Goal: Information Seeking & Learning: Learn about a topic

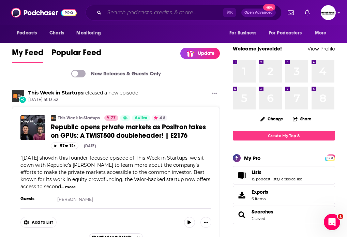
click at [143, 13] on input "Search podcasts, credits, & more..." at bounding box center [163, 12] width 119 height 11
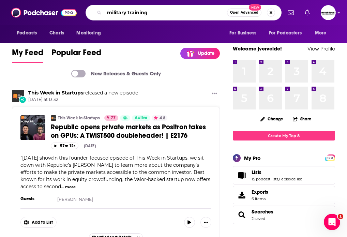
type input "military training"
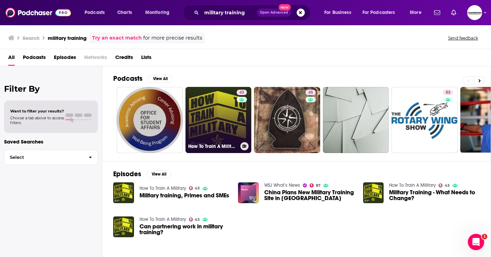
click at [210, 123] on link "43 How To Train A Military" at bounding box center [219, 120] width 66 height 66
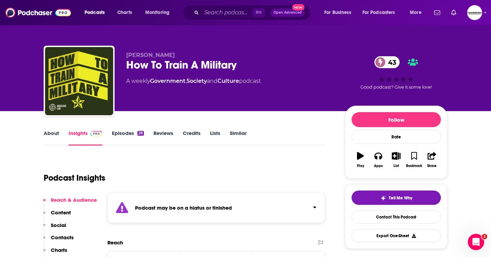
click at [54, 132] on link "About" at bounding box center [51, 138] width 15 height 16
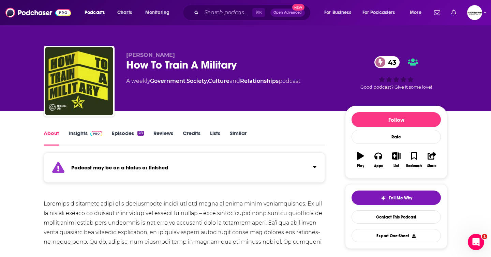
click at [117, 132] on link "Episodes 28" at bounding box center [128, 138] width 32 height 16
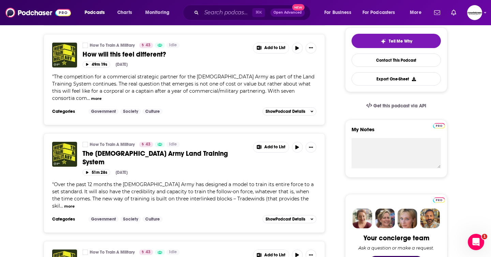
scroll to position [146, 0]
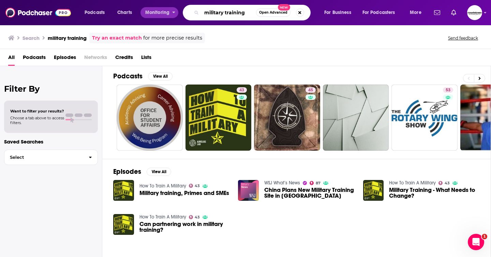
drag, startPoint x: 246, startPoint y: 14, endPoint x: 159, endPoint y: 14, distance: 86.6
click at [159, 14] on div "Podcasts Charts Monitoring military training Open Advanced New For Business For…" at bounding box center [254, 13] width 348 height 16
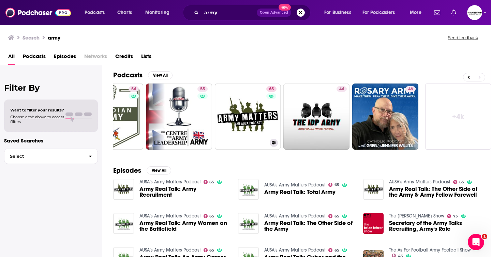
scroll to position [0, 249]
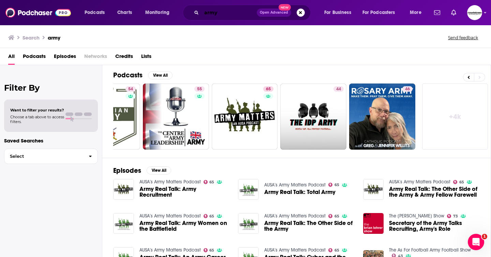
click at [228, 12] on input "army" at bounding box center [229, 12] width 55 height 11
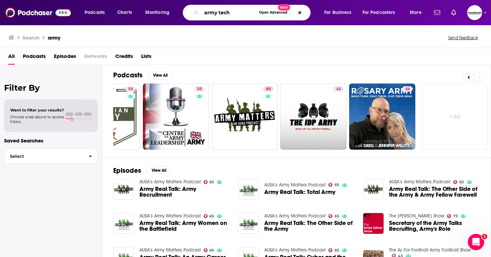
type input "army tech"
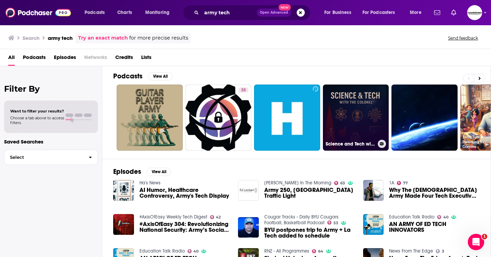
click at [347, 116] on link "Science and Tech with The Colonel" at bounding box center [356, 118] width 66 height 66
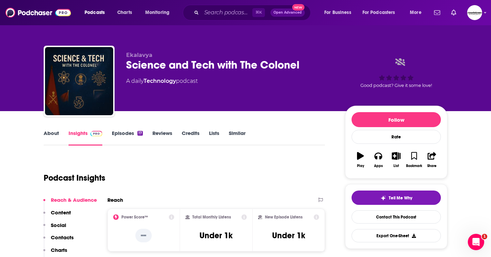
click at [58, 132] on link "About" at bounding box center [51, 138] width 15 height 16
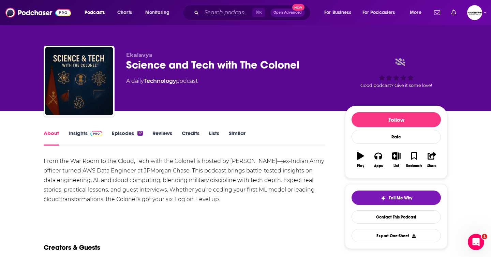
click at [120, 135] on link "Episodes 17" at bounding box center [127, 138] width 31 height 16
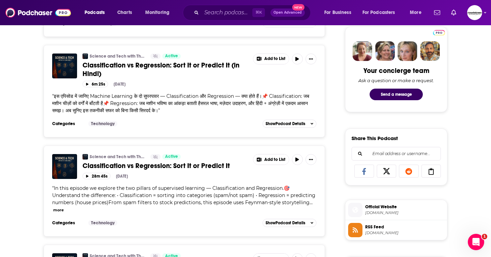
scroll to position [325, 0]
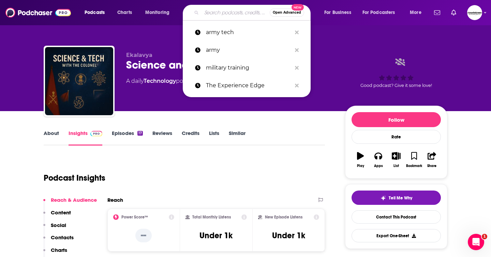
click at [216, 17] on input "Search podcasts, credits, & more..." at bounding box center [236, 12] width 68 height 11
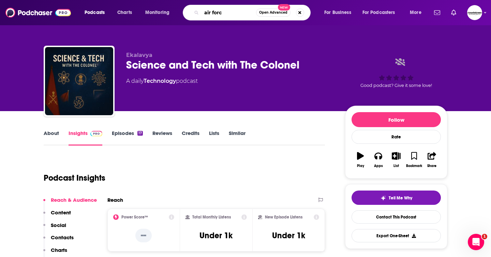
type input "air force"
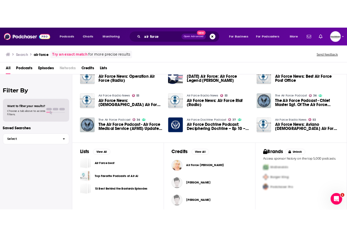
scroll to position [128, 0]
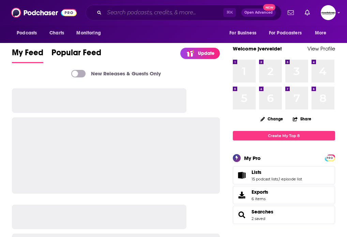
click at [129, 14] on input "Search podcasts, credits, & more..." at bounding box center [163, 12] width 119 height 11
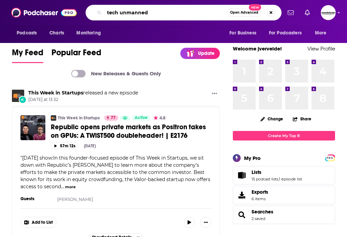
type input "tech unmanned"
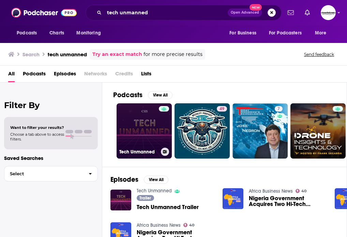
click at [146, 130] on link "Tech Unmanned" at bounding box center [144, 130] width 55 height 55
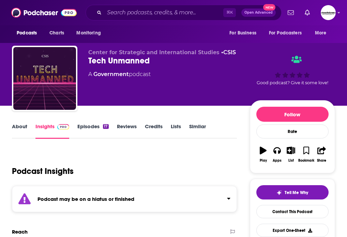
click at [90, 128] on link "Episodes 17" at bounding box center [92, 131] width 31 height 16
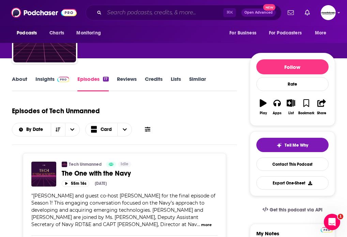
click at [132, 14] on input "Search podcasts, credits, & more..." at bounding box center [163, 12] width 119 height 11
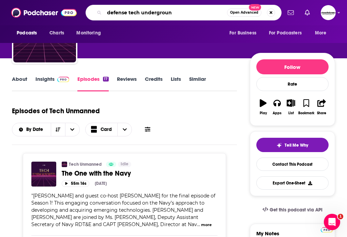
type input "defense tech underground"
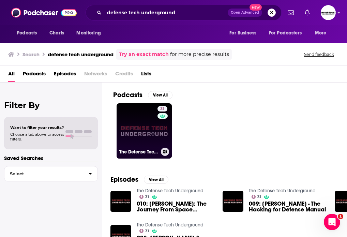
click at [139, 133] on link "31 The Defense Tech Underground" at bounding box center [144, 130] width 55 height 55
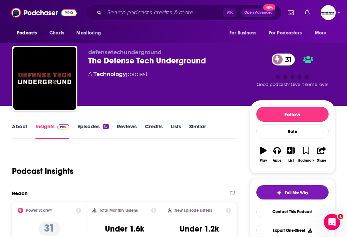
click at [85, 125] on link "Episodes 15" at bounding box center [92, 131] width 31 height 16
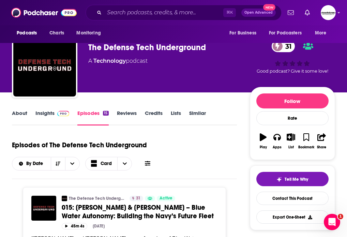
scroll to position [13, 0]
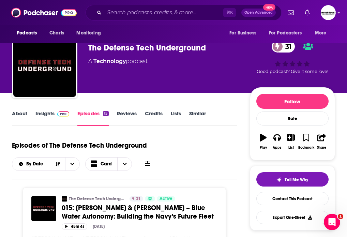
click at [17, 117] on link "About" at bounding box center [19, 118] width 15 height 16
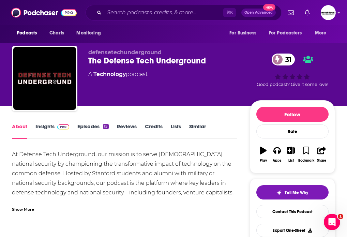
click at [26, 206] on div "Show More" at bounding box center [23, 209] width 22 height 6
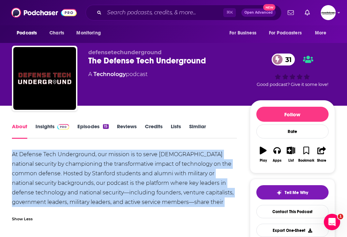
drag, startPoint x: 234, startPoint y: 203, endPoint x: 10, endPoint y: 153, distance: 229.2
copy div "At Defense Tech Underground, our mission is to serve [DEMOGRAPHIC_DATA] nationa…"
click at [92, 129] on link "Episodes 15" at bounding box center [92, 131] width 31 height 16
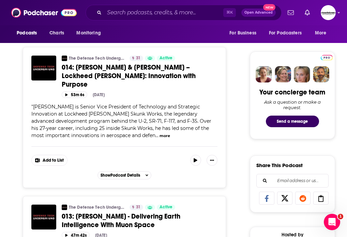
scroll to position [273, 0]
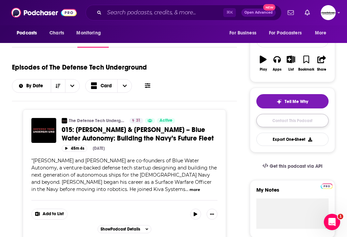
click at [283, 121] on link "Contact This Podcast" at bounding box center [292, 120] width 72 height 13
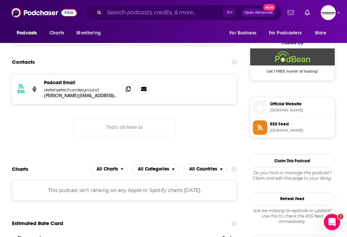
scroll to position [468, 0]
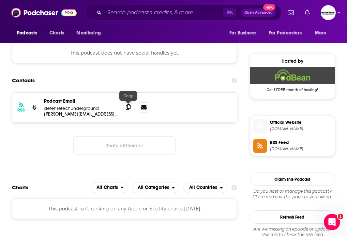
click at [127, 108] on icon at bounding box center [128, 106] width 5 height 5
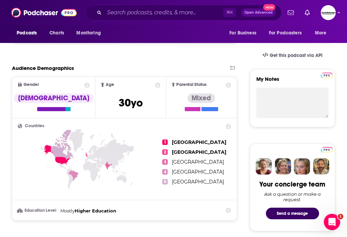
scroll to position [31, 0]
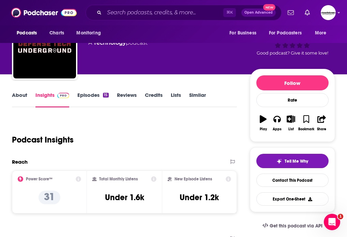
click at [87, 101] on link "Episodes 15" at bounding box center [92, 100] width 31 height 16
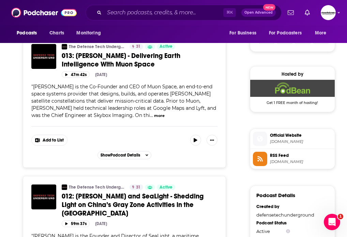
scroll to position [1675, 0]
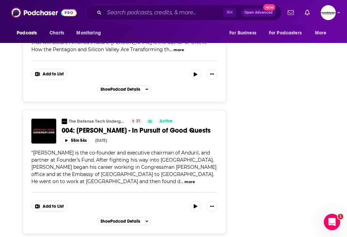
click at [157, 137] on div "55m 54s [DATE]" at bounding box center [140, 140] width 156 height 6
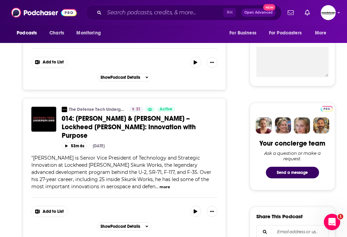
click at [159, 143] on div "53m 6s [DATE]" at bounding box center [140, 146] width 156 height 6
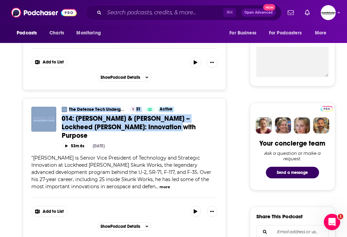
drag, startPoint x: 149, startPoint y: 133, endPoint x: 58, endPoint y: 116, distance: 93.0
click at [58, 116] on div "The Defense Tech Underground 31 Active Categories Technology 014: [PERSON_NAME]…" at bounding box center [124, 128] width 186 height 42
copy div "The Defense Tech Underground 31 Active Categories Technology 014: [PERSON_NAME]…"
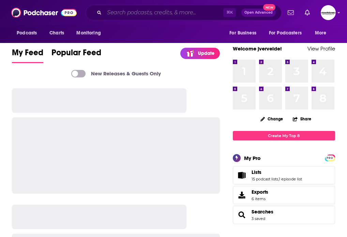
click at [108, 13] on input "Search podcasts, credits, & more..." at bounding box center [163, 12] width 119 height 11
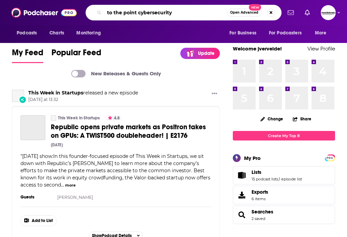
type input "to the point cybersecurity"
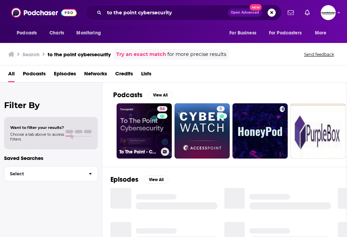
click at [131, 123] on link "54 To The Point - Cybersecurity" at bounding box center [144, 130] width 55 height 55
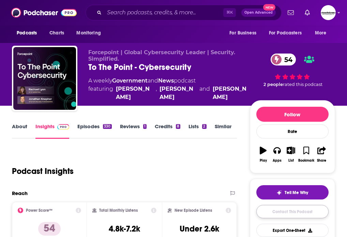
click at [289, 213] on link "Contact This Podcast" at bounding box center [292, 211] width 72 height 13
click at [21, 128] on link "About" at bounding box center [19, 131] width 15 height 16
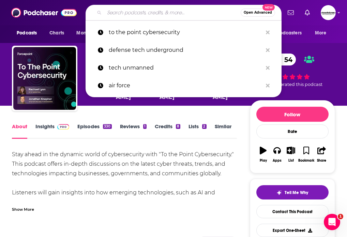
click at [183, 12] on input "Search podcasts, credits, & more..." at bounding box center [172, 12] width 136 height 11
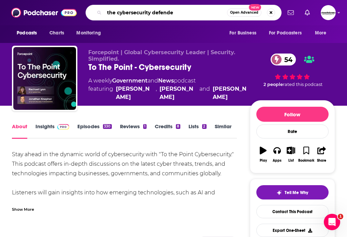
type input "the cybersecurity defender"
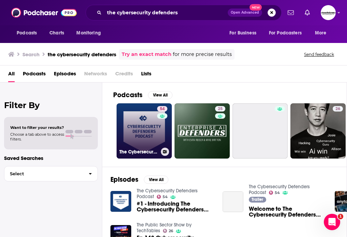
click at [152, 140] on link "54 The Cybersecurity Defenders Podcast" at bounding box center [144, 130] width 55 height 55
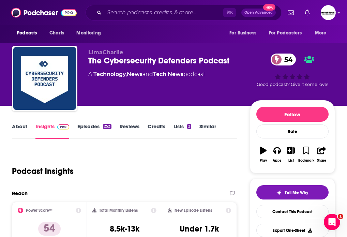
click at [22, 129] on link "About" at bounding box center [19, 131] width 15 height 16
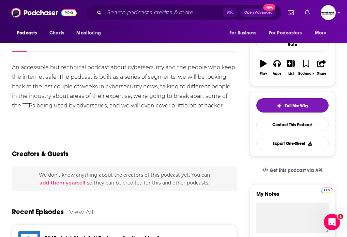
scroll to position [86, 0]
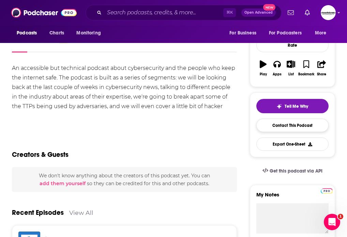
drag, startPoint x: 183, startPoint y: 108, endPoint x: 295, endPoint y: 127, distance: 112.8
click at [190, 108] on div "An accessible but technical podcast about cybersecurity and the people who keep…" at bounding box center [124, 91] width 225 height 57
click at [281, 127] on link "Contact This Podcast" at bounding box center [292, 125] width 72 height 13
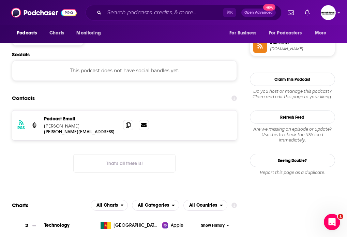
scroll to position [559, 0]
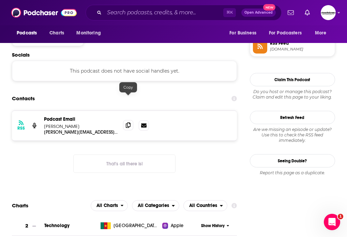
click at [129, 122] on icon at bounding box center [128, 124] width 5 height 5
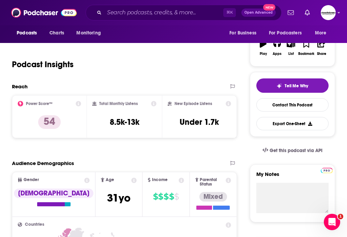
scroll to position [0, 0]
